Goal: Task Accomplishment & Management: Complete application form

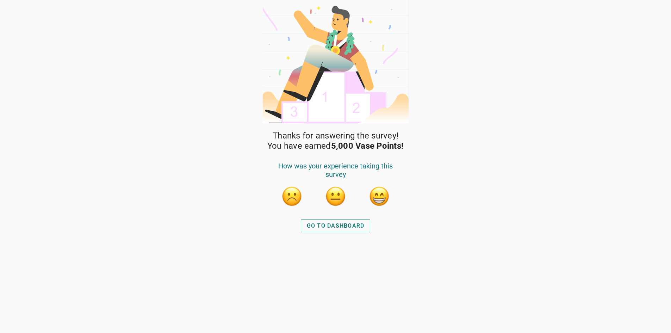
click at [338, 226] on div "GO TO DASHBOARD" at bounding box center [336, 226] width 58 height 8
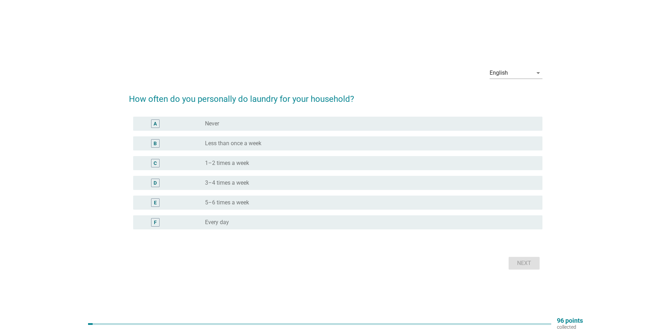
click at [351, 190] on div "D radio_button_unchecked 3–4 times a week" at bounding box center [336, 183] width 414 height 20
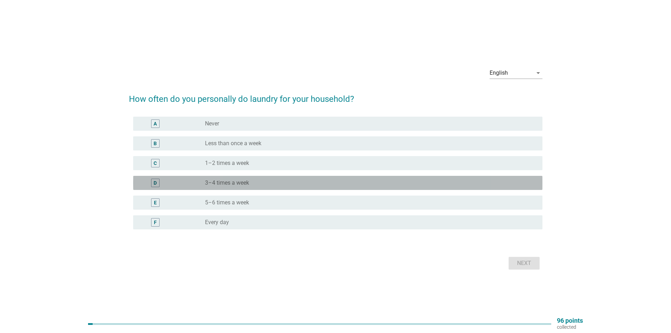
click at [352, 187] on div "D radio_button_unchecked 3–4 times a week" at bounding box center [338, 183] width 410 height 14
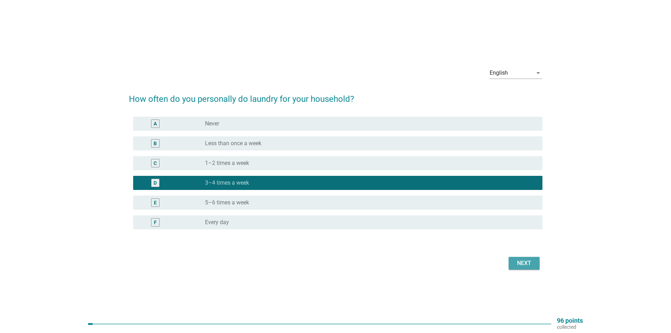
click at [527, 263] on div "Next" at bounding box center [525, 263] width 20 height 8
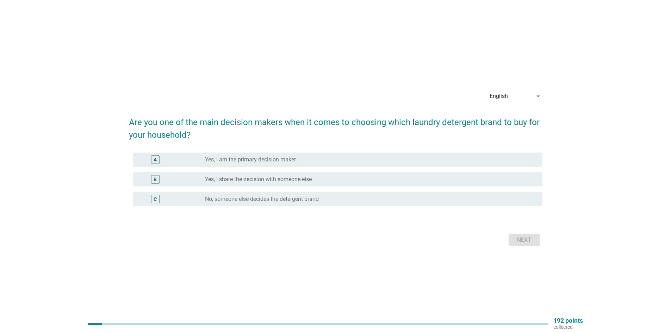
click at [393, 134] on h2 "Are you one of the main decision makers when it comes to choosing which laundry…" at bounding box center [336, 125] width 414 height 32
click at [318, 161] on div "radio_button_unchecked Yes, I am the primary decision maker" at bounding box center [368, 159] width 326 height 7
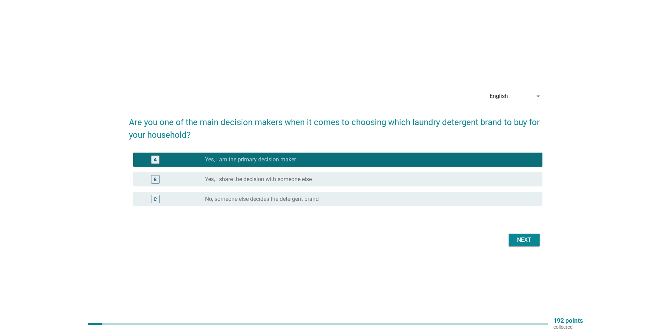
click at [516, 245] on button "Next" at bounding box center [524, 240] width 31 height 13
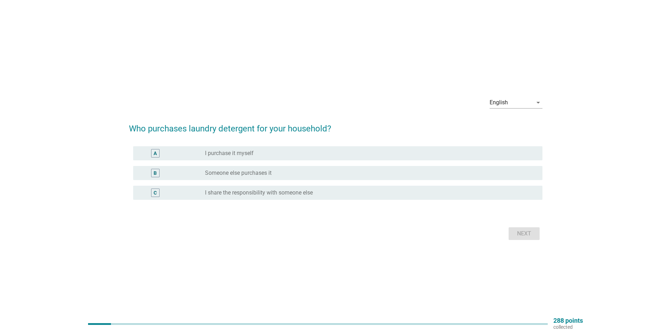
click at [279, 153] on div "radio_button_unchecked I purchase it myself" at bounding box center [368, 153] width 326 height 7
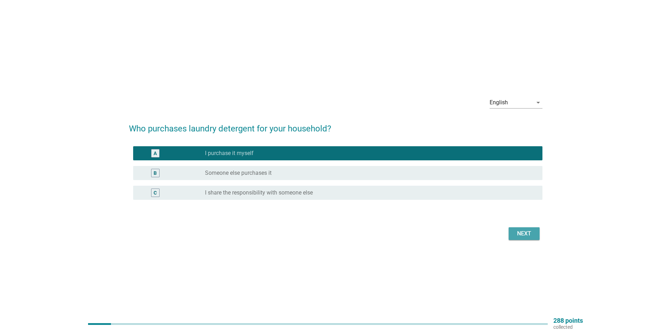
click at [532, 233] on div "Next" at bounding box center [525, 233] width 20 height 8
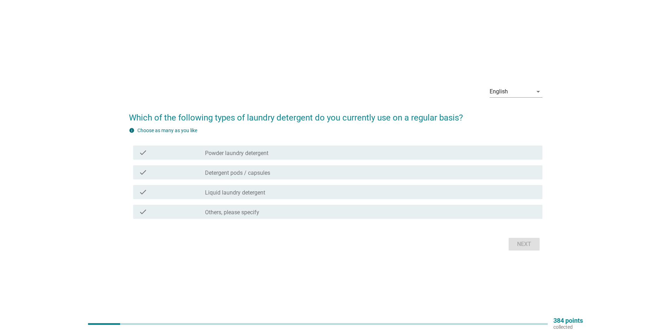
click at [268, 153] on label "Powder laundry detergent" at bounding box center [236, 153] width 63 height 7
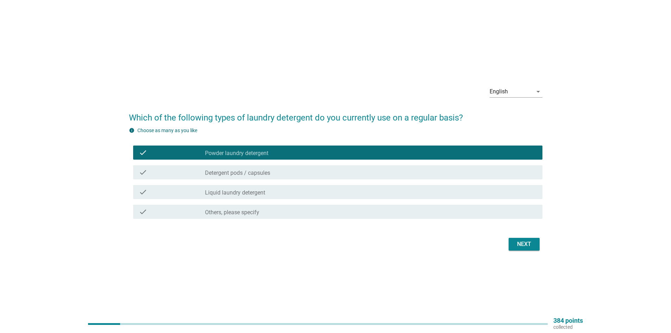
click at [268, 191] on div "check_box_outline_blank Liquid laundry detergent" at bounding box center [371, 192] width 332 height 8
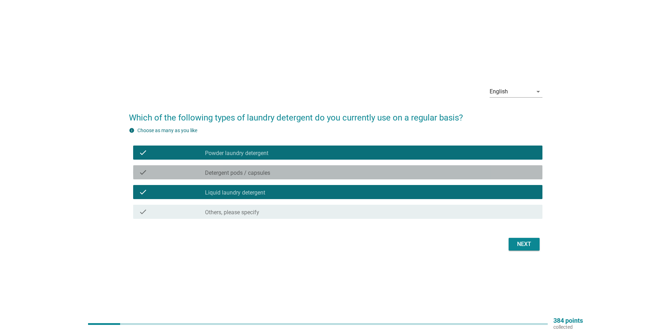
click at [276, 176] on div "check_box_outline_blank Detergent pods / capsules" at bounding box center [371, 172] width 332 height 8
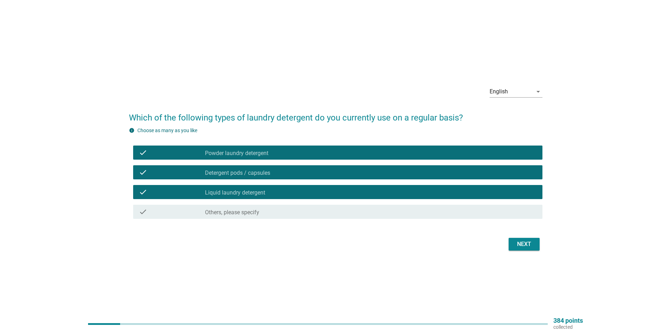
click at [520, 241] on div "Next" at bounding box center [525, 244] width 20 height 8
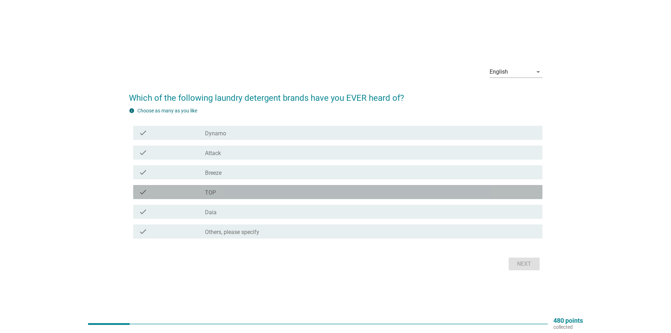
click at [224, 191] on div "check_box_outline_blank TOP" at bounding box center [371, 192] width 332 height 8
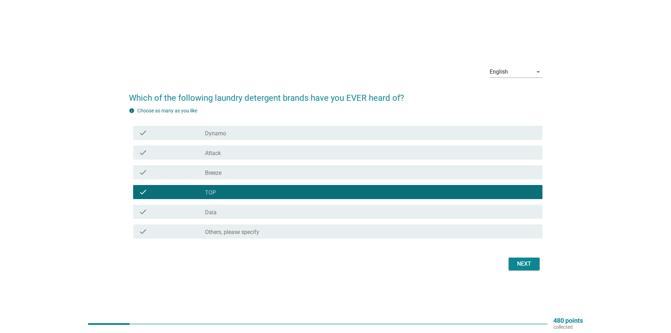
click at [236, 210] on div "check_box_outline_blank Daia" at bounding box center [371, 212] width 332 height 8
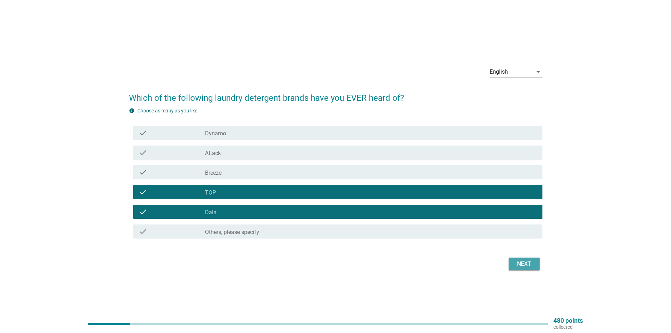
click at [530, 264] on div "Next" at bounding box center [525, 264] width 20 height 8
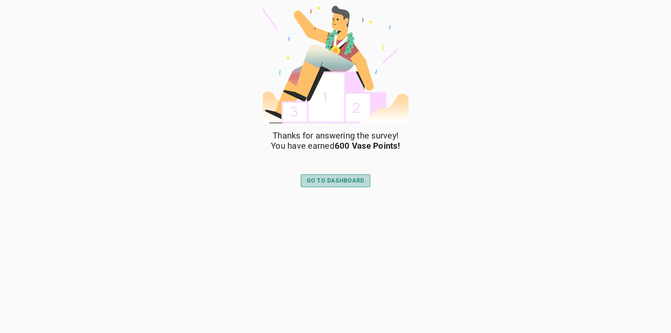
click at [336, 181] on div "GO TO DASHBOARD" at bounding box center [336, 181] width 58 height 8
